Goal: Task Accomplishment & Management: Use online tool/utility

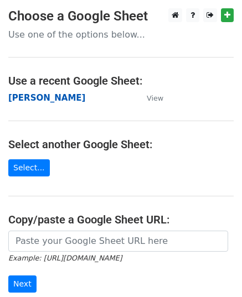
click at [44, 98] on strong "[PERSON_NAME]" at bounding box center [46, 98] width 77 height 10
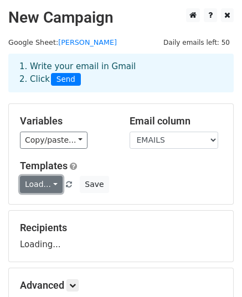
click at [48, 185] on link "Load..." at bounding box center [41, 184] width 43 height 17
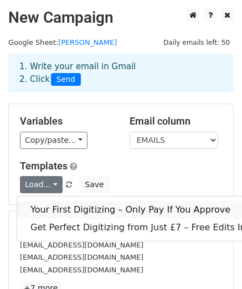
click at [75, 202] on link "Your First Digitizing – Only Pay If You Approve" at bounding box center [152, 210] width 271 height 18
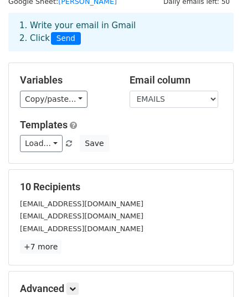
scroll to position [111, 0]
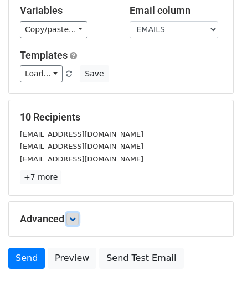
click at [76, 216] on icon at bounding box center [72, 219] width 7 height 7
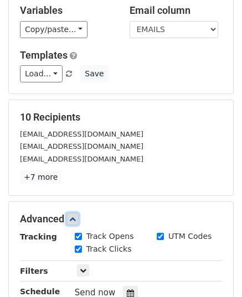
scroll to position [277, 0]
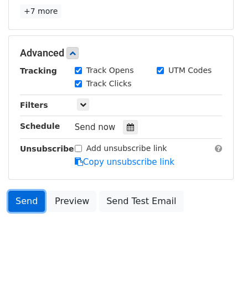
click at [27, 202] on link "Send" at bounding box center [26, 201] width 37 height 21
